Goal: Task Accomplishment & Management: Complete application form

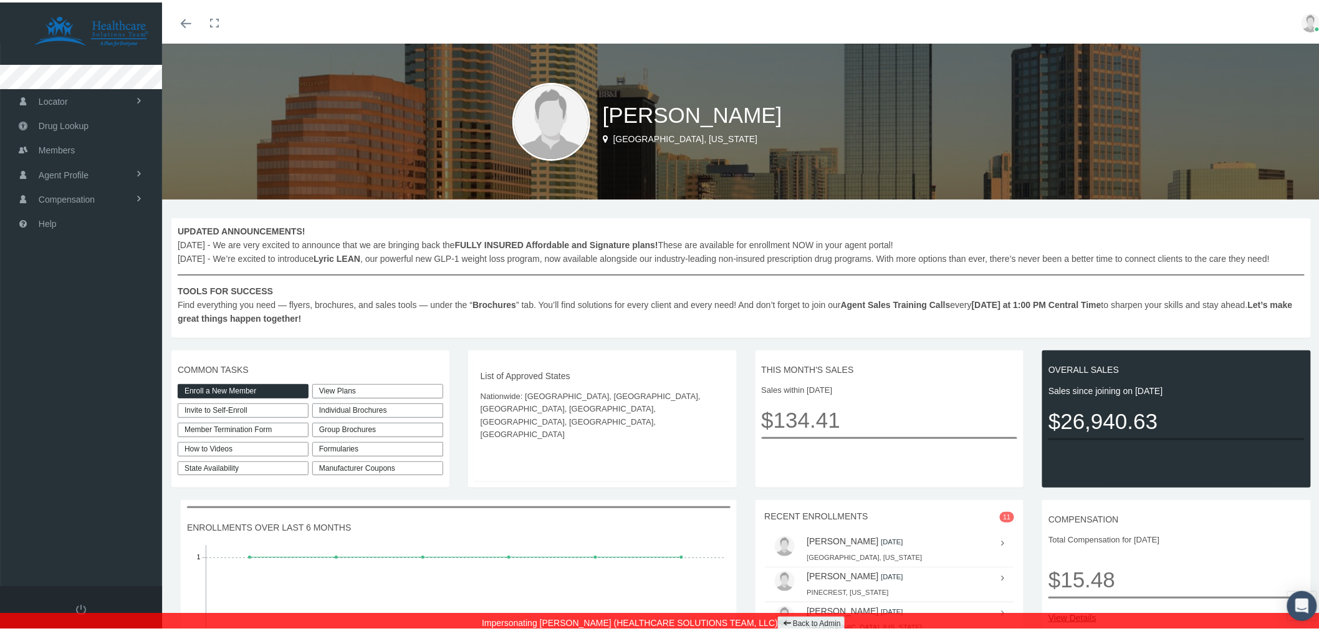
click at [271, 382] on link "Enroll a New Member" at bounding box center [243, 388] width 131 height 14
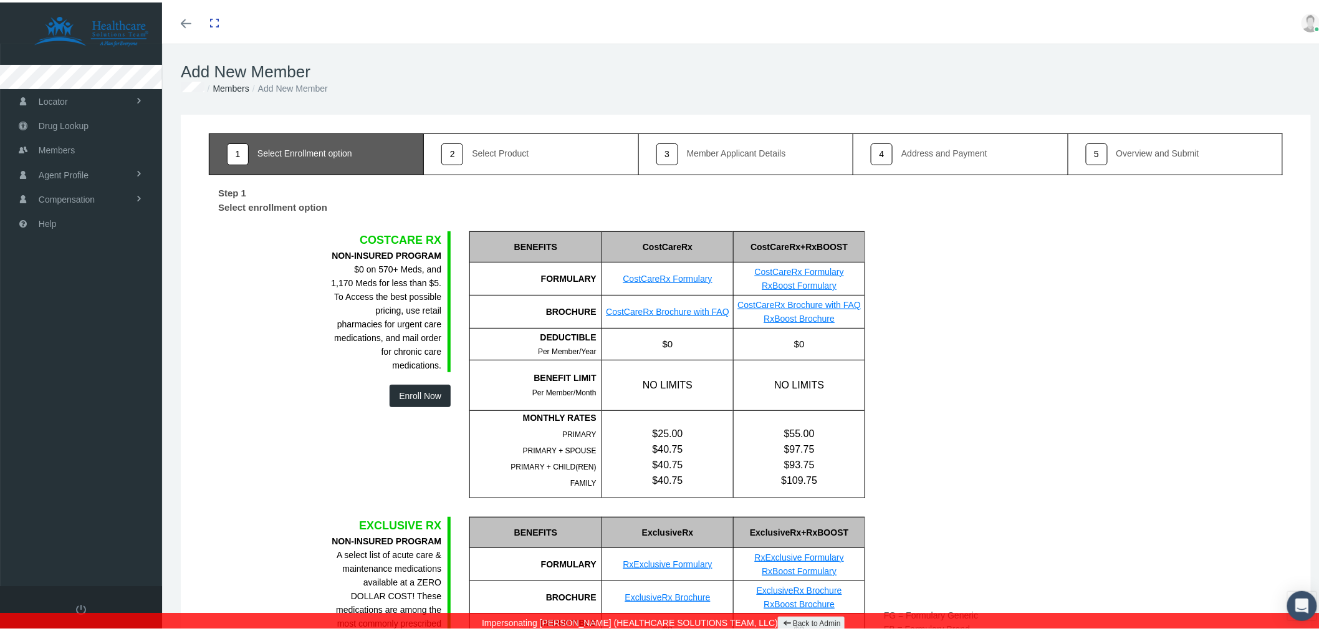
scroll to position [138, 0]
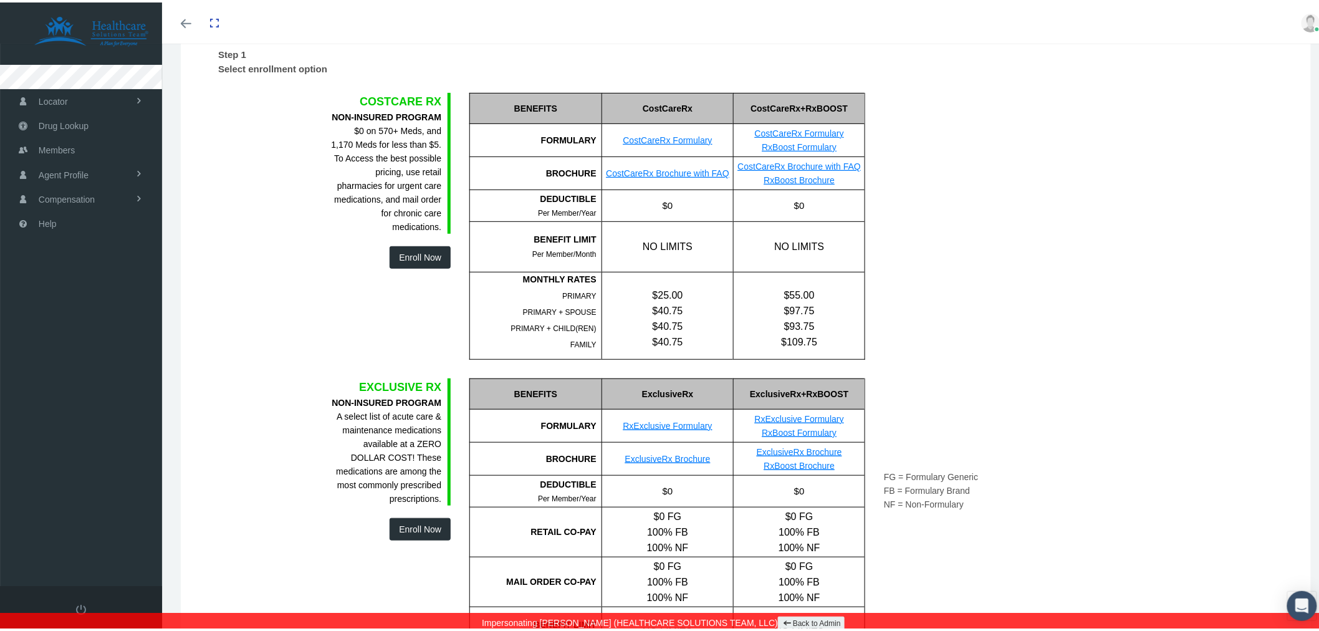
click at [418, 256] on button "Enroll Now" at bounding box center [419, 255] width 61 height 22
click at [418, 524] on button "Enroll Now" at bounding box center [419, 526] width 61 height 22
drag, startPoint x: 785, startPoint y: 621, endPoint x: 771, endPoint y: 619, distance: 14.5
click at [785, 621] on link "Back to Admin" at bounding box center [811, 621] width 67 height 14
